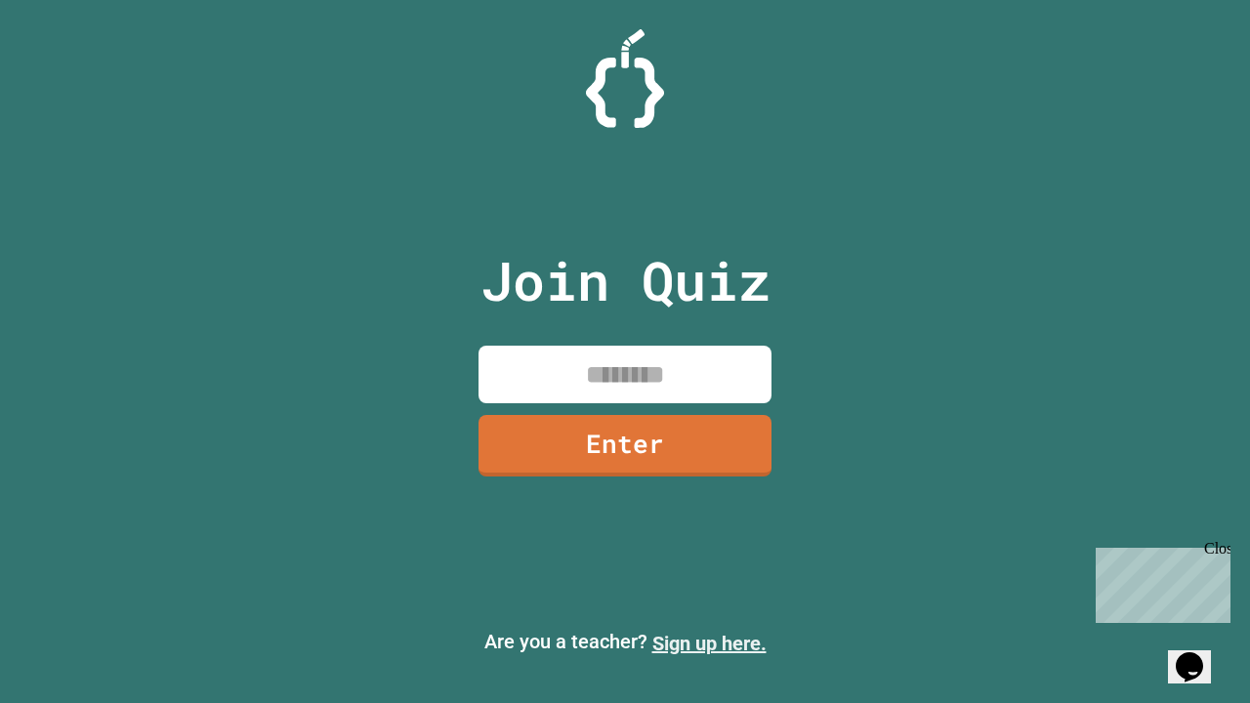
click at [709, 644] on link "Sign up here." at bounding box center [709, 643] width 114 height 23
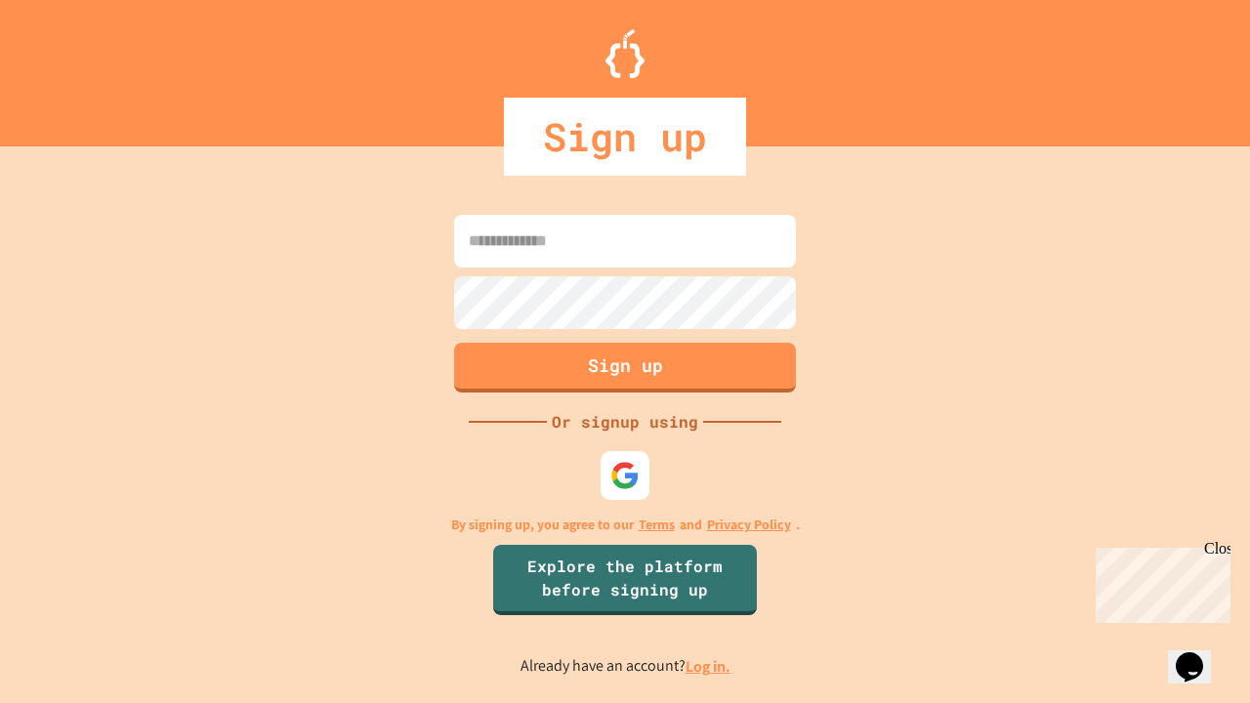
click at [709, 666] on link "Log in." at bounding box center [708, 666] width 45 height 21
